Goal: Task Accomplishment & Management: Complete application form

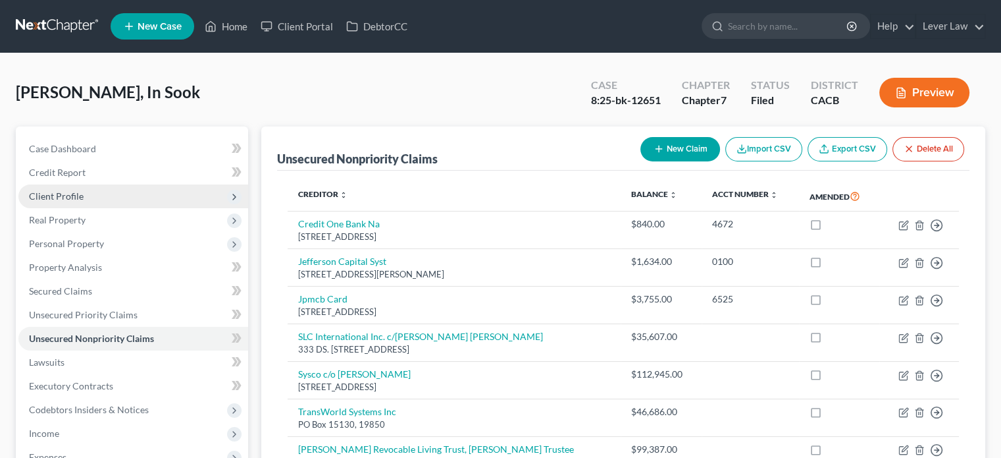
click at [74, 199] on span "Client Profile" at bounding box center [56, 195] width 55 height 11
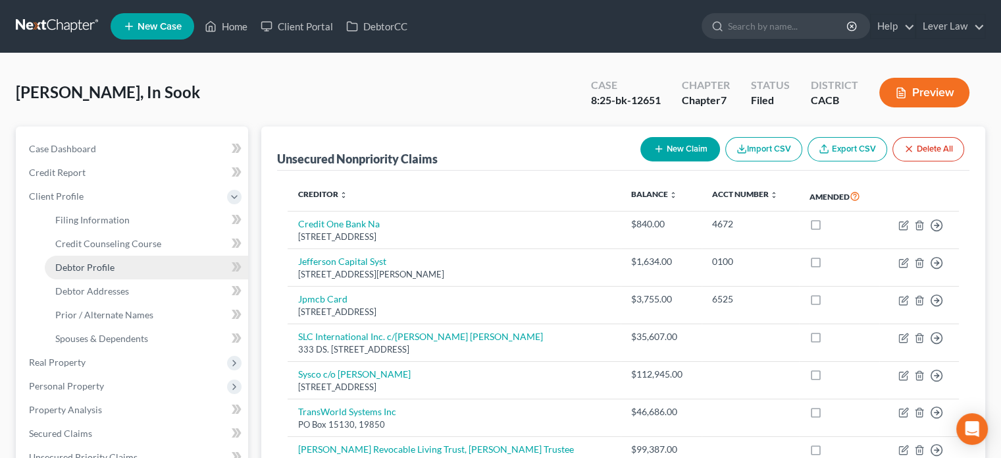
click at [99, 271] on span "Debtor Profile" at bounding box center [84, 266] width 59 height 11
select select "1"
select select "2"
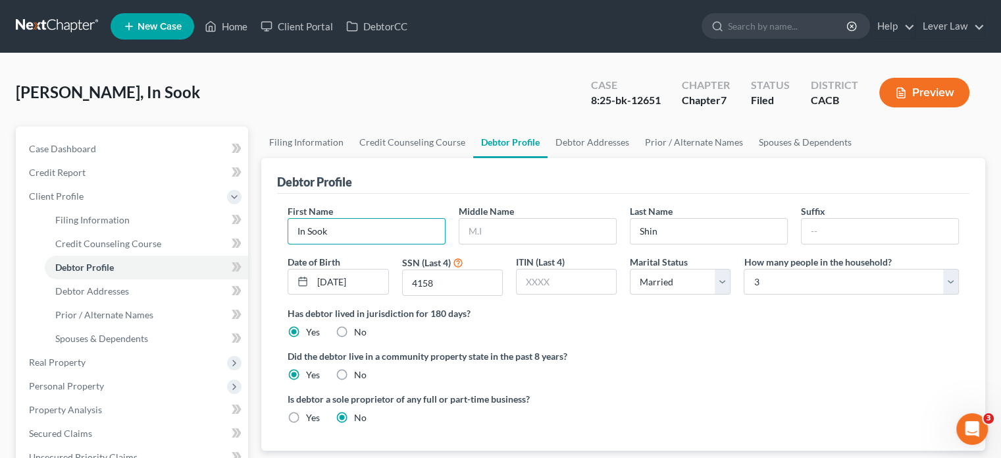
drag, startPoint x: 367, startPoint y: 230, endPoint x: 265, endPoint y: 238, distance: 103.0
click at [265, 238] on div "Debtor Profile First Name In [PERSON_NAME] Middle Name Last Name [PERSON_NAME] …" at bounding box center [623, 304] width 724 height 292
type input "[PERSON_NAME]"
click at [685, 346] on ng-include "First Name [PERSON_NAME] Middle Name [PERSON_NAME] Last Name [PERSON_NAME] Date…" at bounding box center [624, 319] width 672 height 230
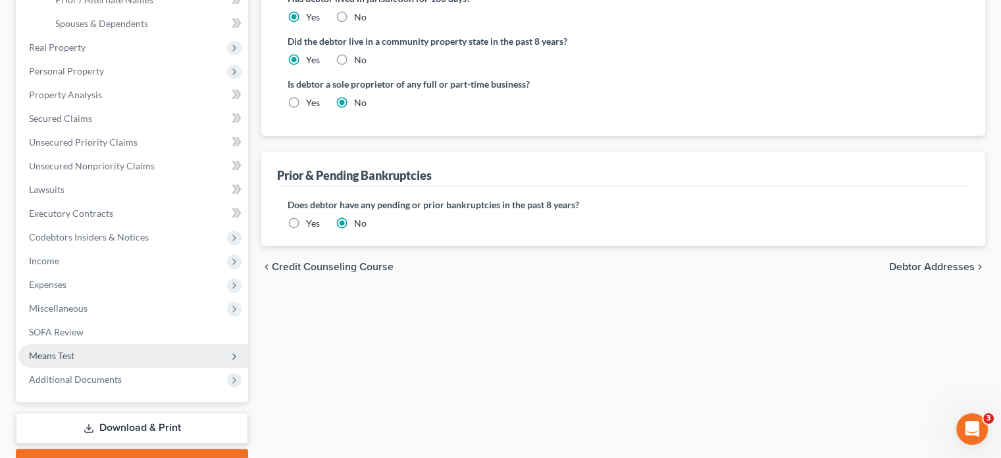
scroll to position [383, 0]
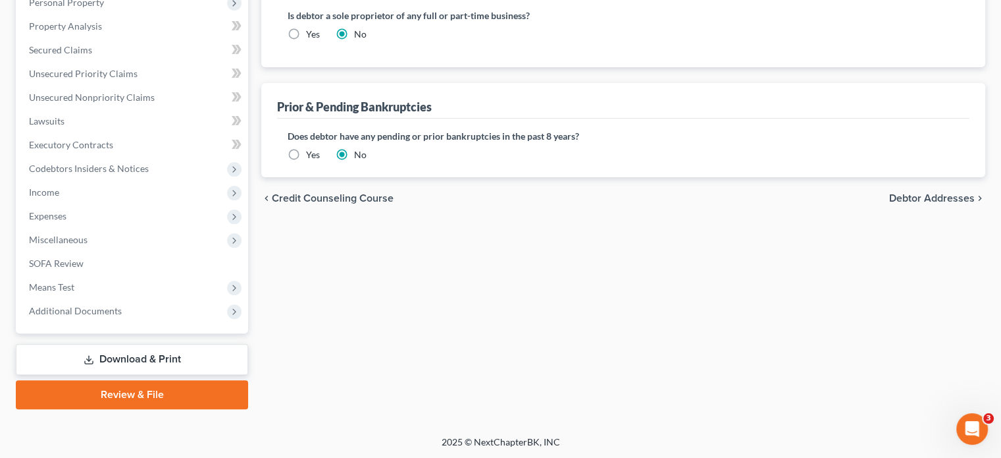
click at [120, 367] on link "Download & Print" at bounding box center [132, 359] width 232 height 31
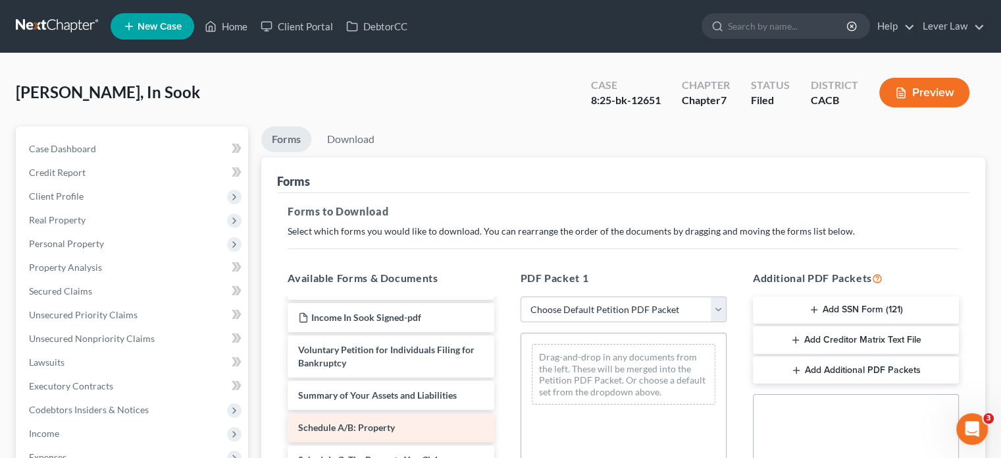
scroll to position [66, 0]
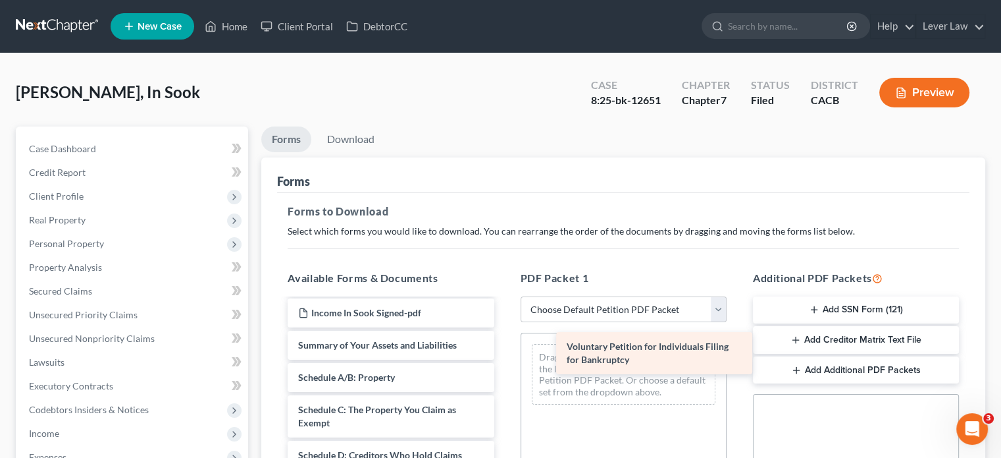
drag, startPoint x: 369, startPoint y: 355, endPoint x: 637, endPoint y: 356, distance: 268.6
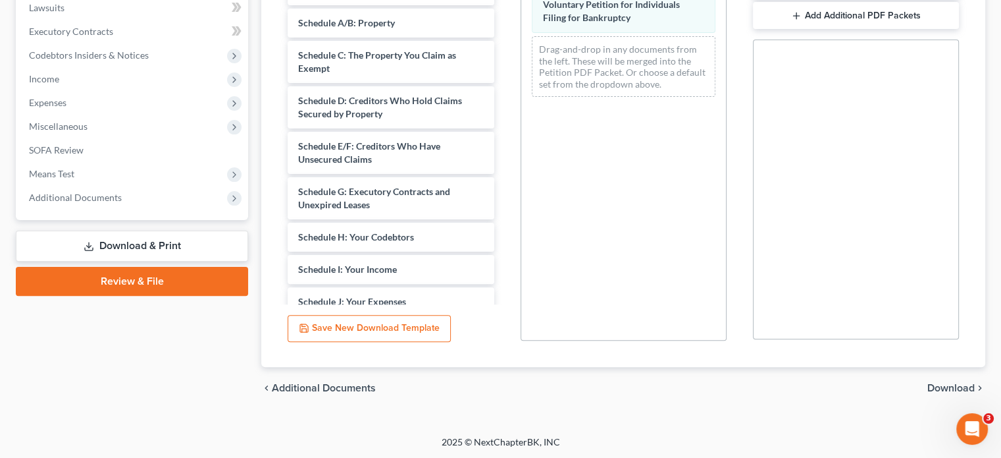
click at [932, 386] on span "Download" at bounding box center [951, 388] width 47 height 11
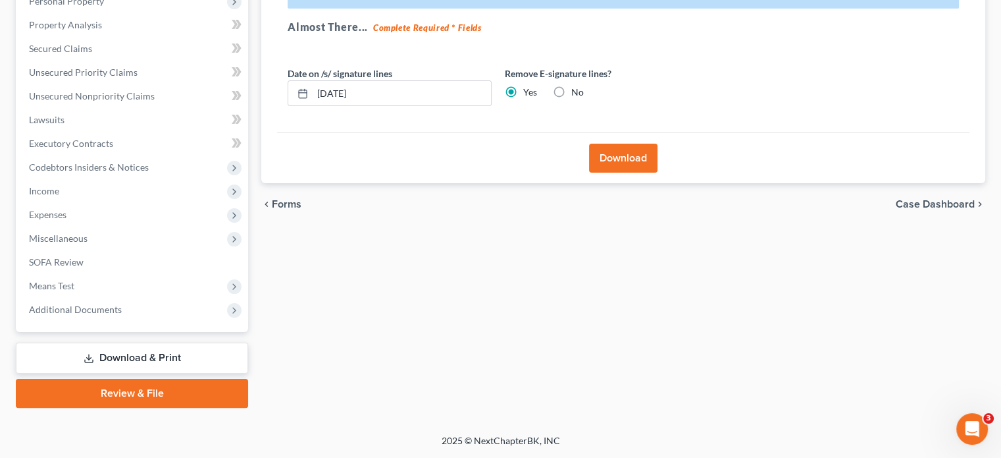
scroll to position [241, 0]
drag, startPoint x: 371, startPoint y: 110, endPoint x: 327, endPoint y: 109, distance: 44.1
click at [327, 109] on div "Date on /s/ signature lines [DATE] Remove E-signature lines? Yes No" at bounding box center [498, 93] width 435 height 51
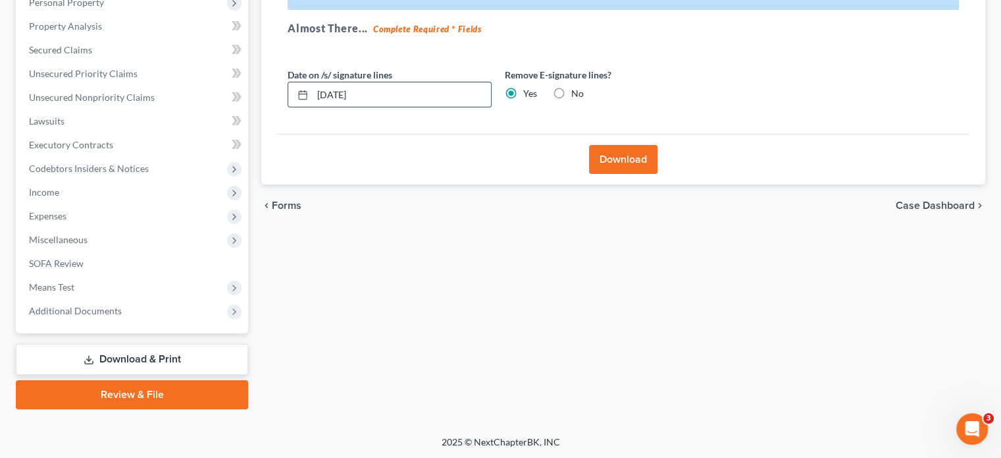
drag, startPoint x: 366, startPoint y: 100, endPoint x: 311, endPoint y: 99, distance: 55.3
click at [311, 99] on div "[DATE]" at bounding box center [390, 95] width 204 height 26
click at [614, 162] on button "Download" at bounding box center [623, 159] width 68 height 29
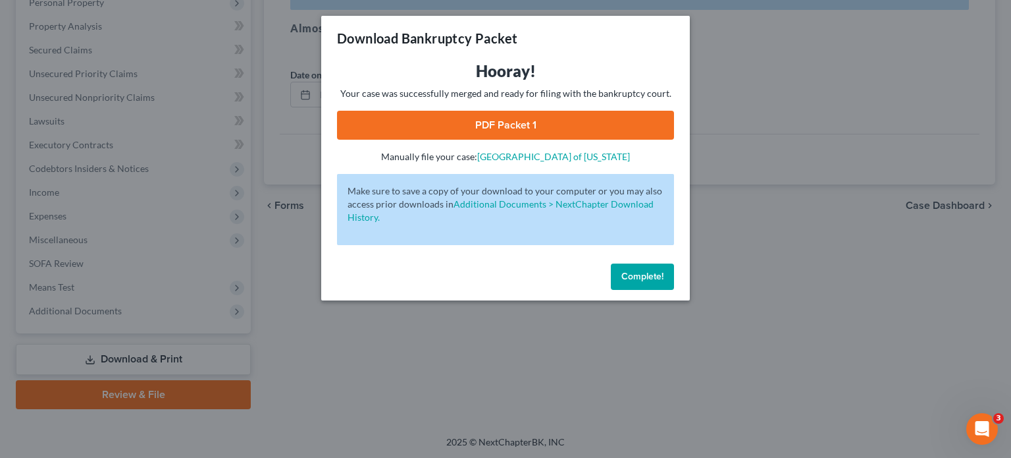
click at [527, 130] on link "PDF Packet 1" at bounding box center [505, 125] width 337 height 29
click at [658, 285] on button "Complete!" at bounding box center [642, 276] width 63 height 26
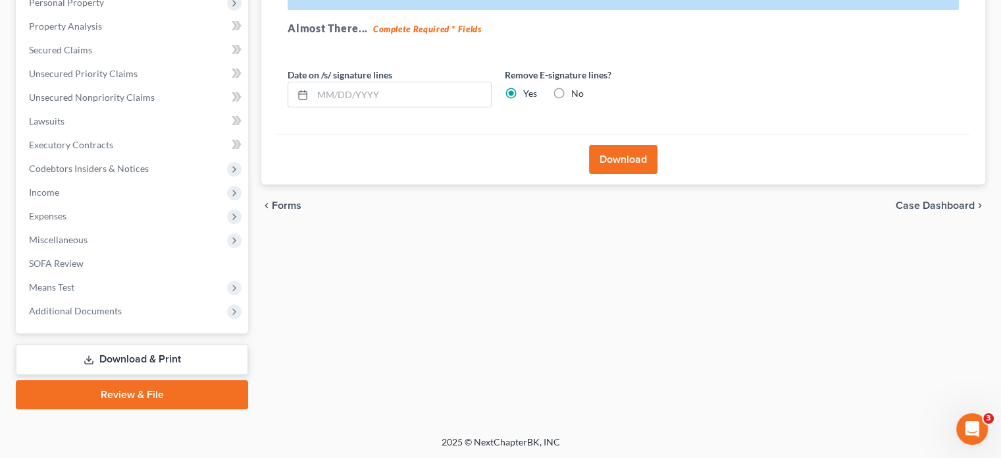
drag, startPoint x: 849, startPoint y: 77, endPoint x: 615, endPoint y: 171, distance: 252.6
click at [849, 77] on div "Effective [DATE] your court no longer accepts electronic signatures on the form…" at bounding box center [623, 43] width 693 height 182
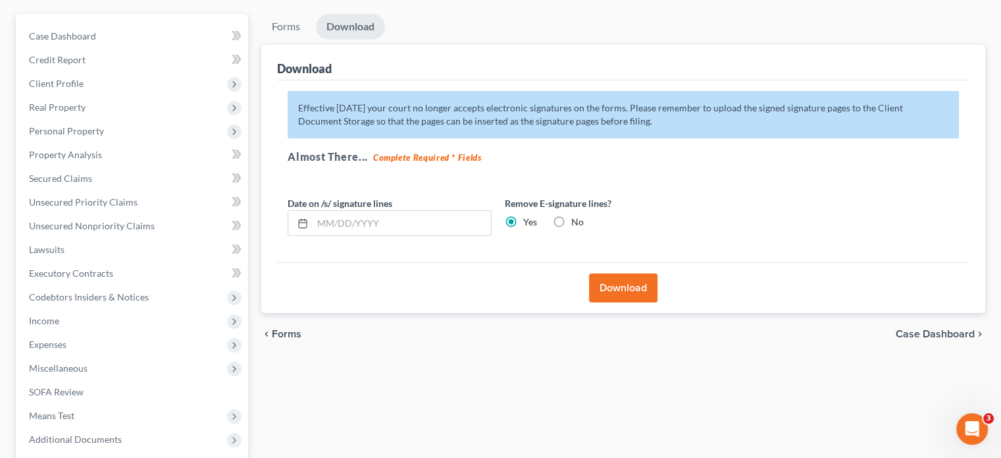
scroll to position [0, 0]
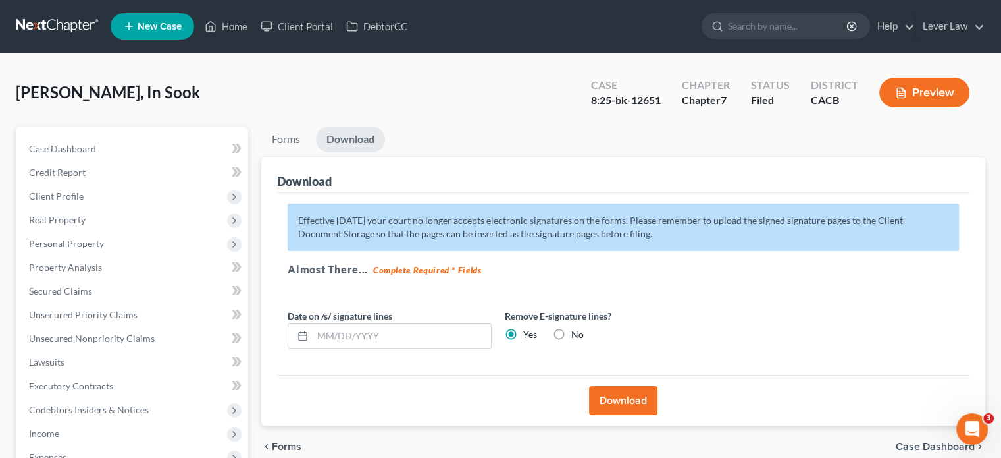
click at [68, 28] on link at bounding box center [58, 26] width 84 height 24
